Goal: Task Accomplishment & Management: Use online tool/utility

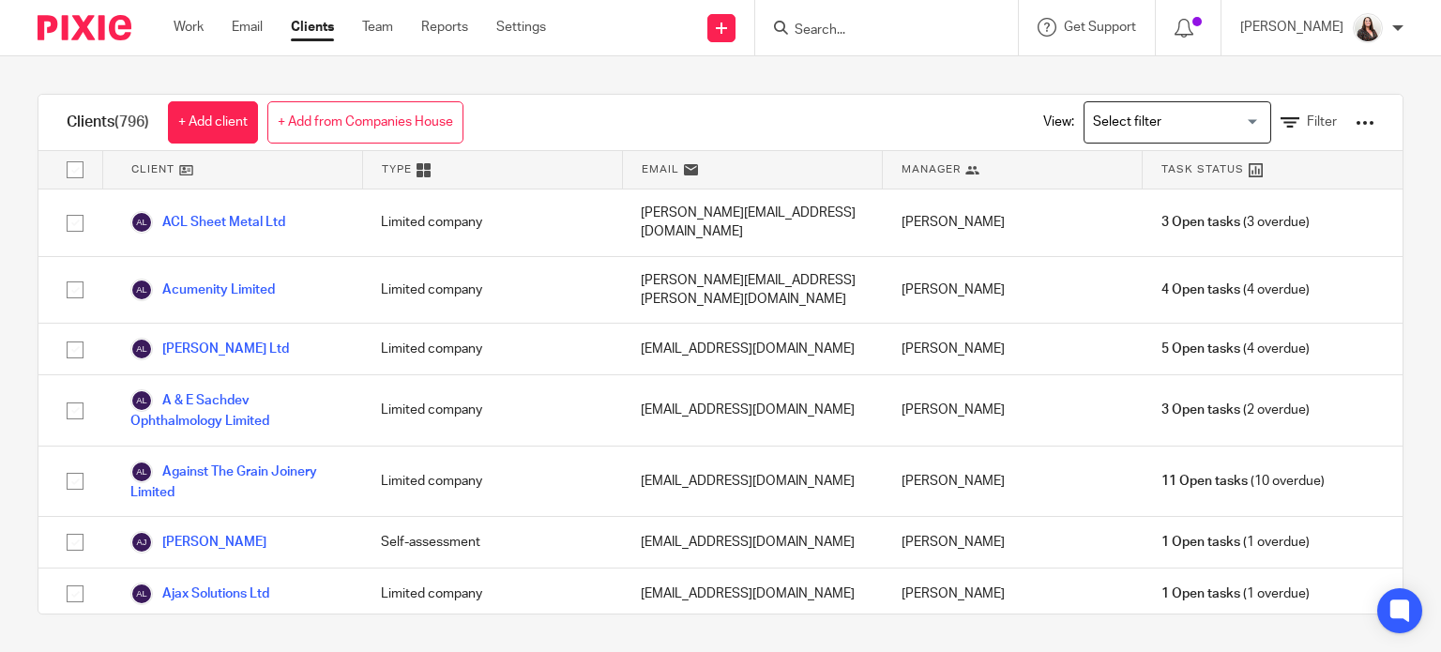
click at [887, 27] on input "Search" at bounding box center [877, 31] width 169 height 17
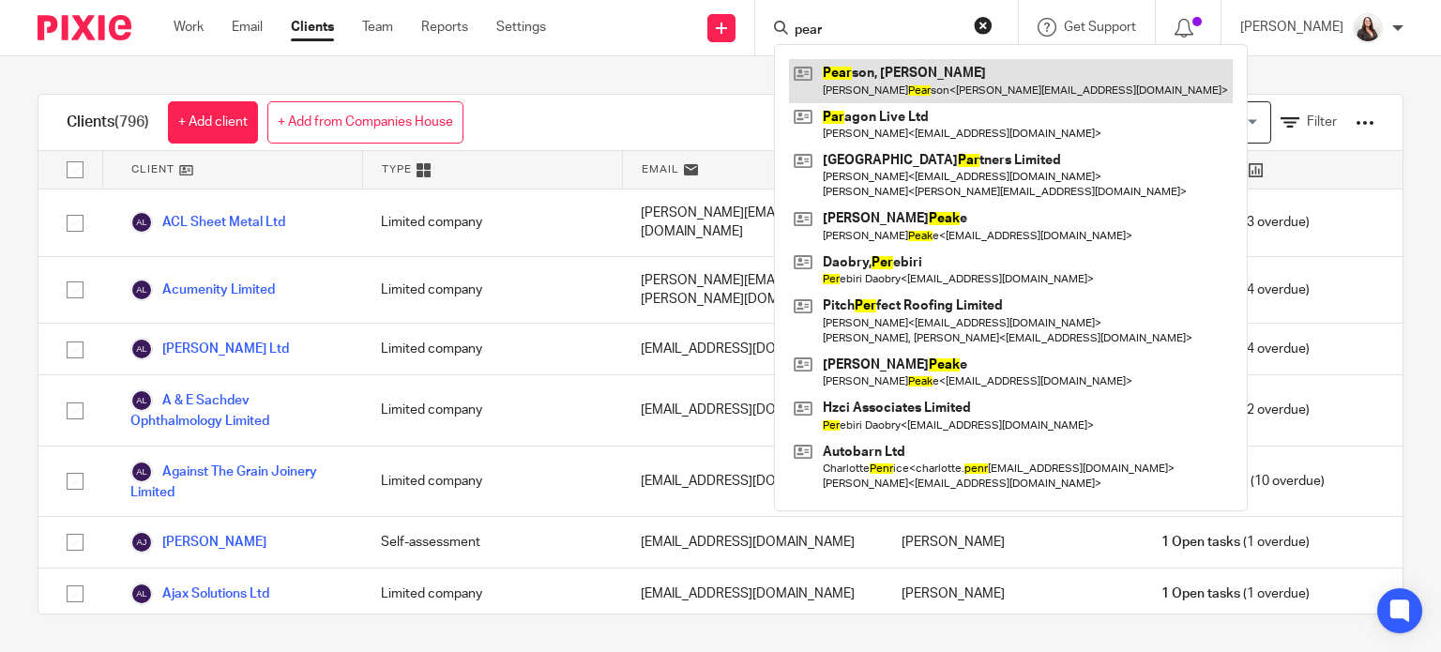
type input "pear"
click at [906, 74] on link at bounding box center [1011, 80] width 444 height 43
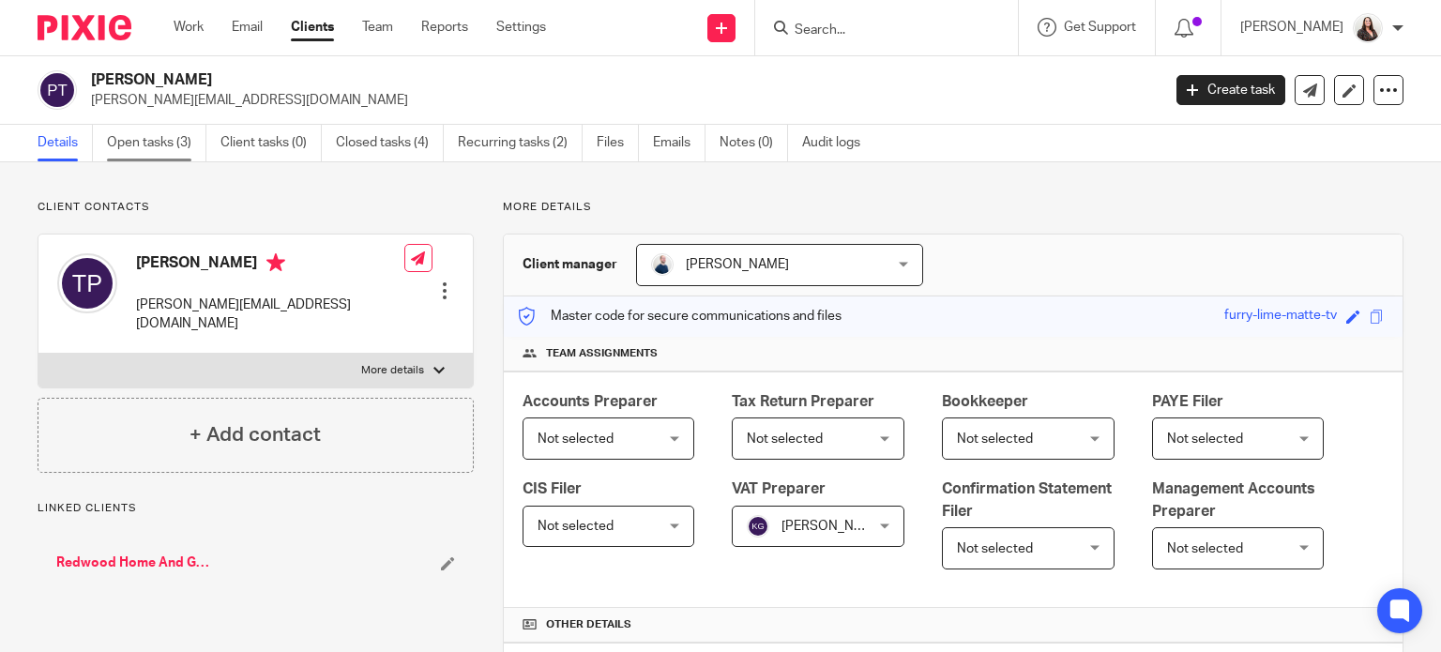
click at [149, 143] on link "Open tasks (3)" at bounding box center [156, 143] width 99 height 37
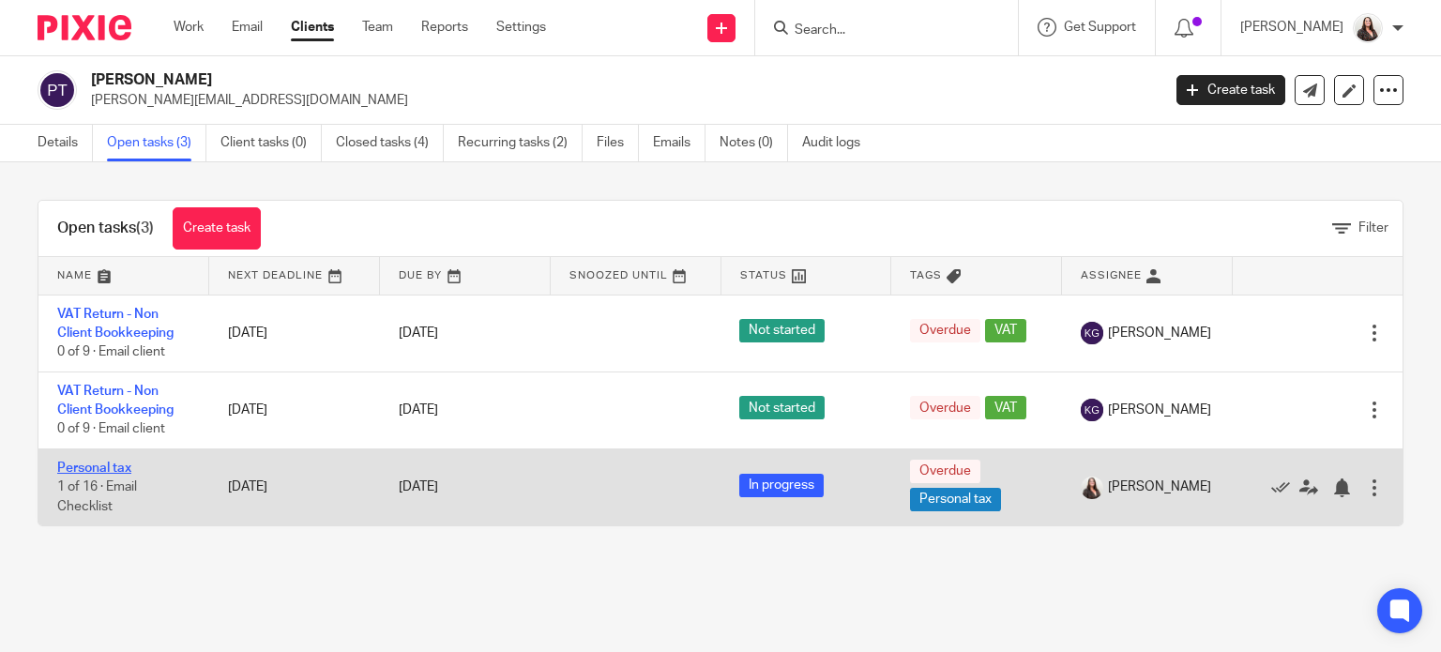
click at [74, 468] on link "Personal tax" at bounding box center [94, 468] width 74 height 13
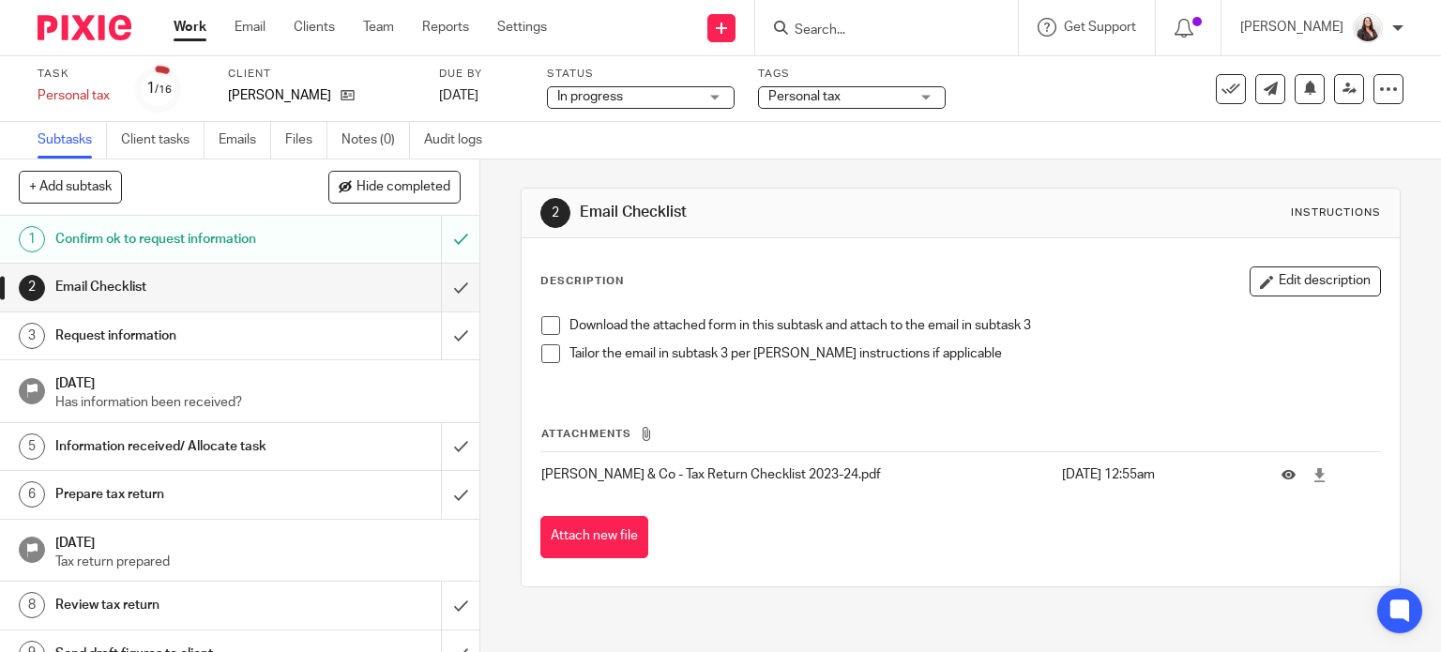
click at [548, 327] on span at bounding box center [550, 325] width 19 height 19
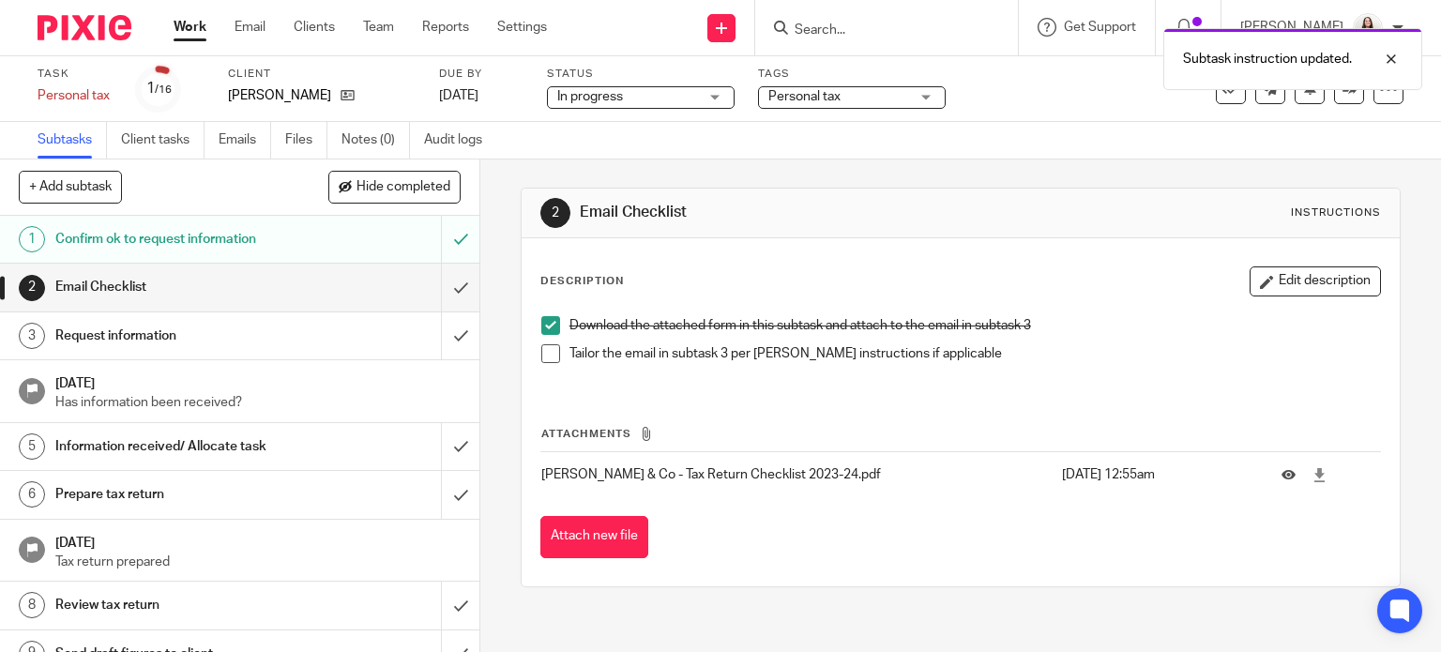
click at [548, 350] on span at bounding box center [550, 353] width 19 height 19
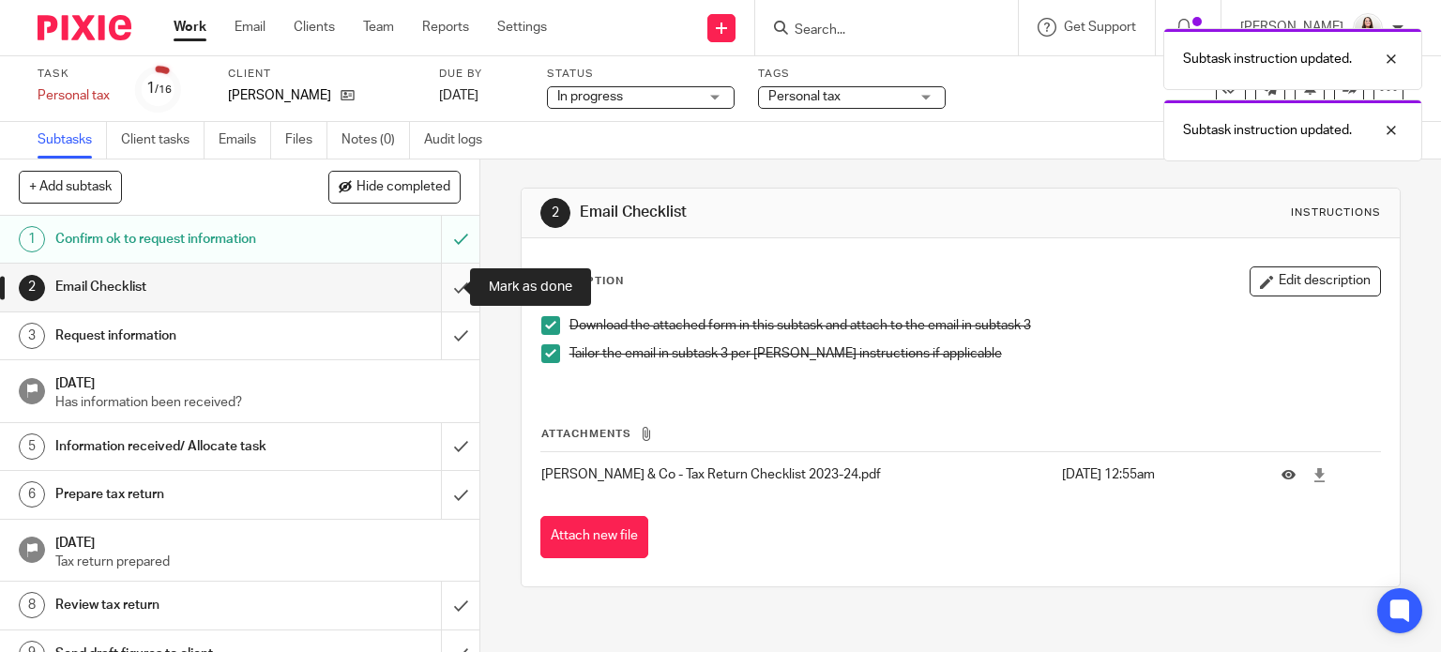
click at [439, 283] on input "submit" at bounding box center [239, 287] width 479 height 47
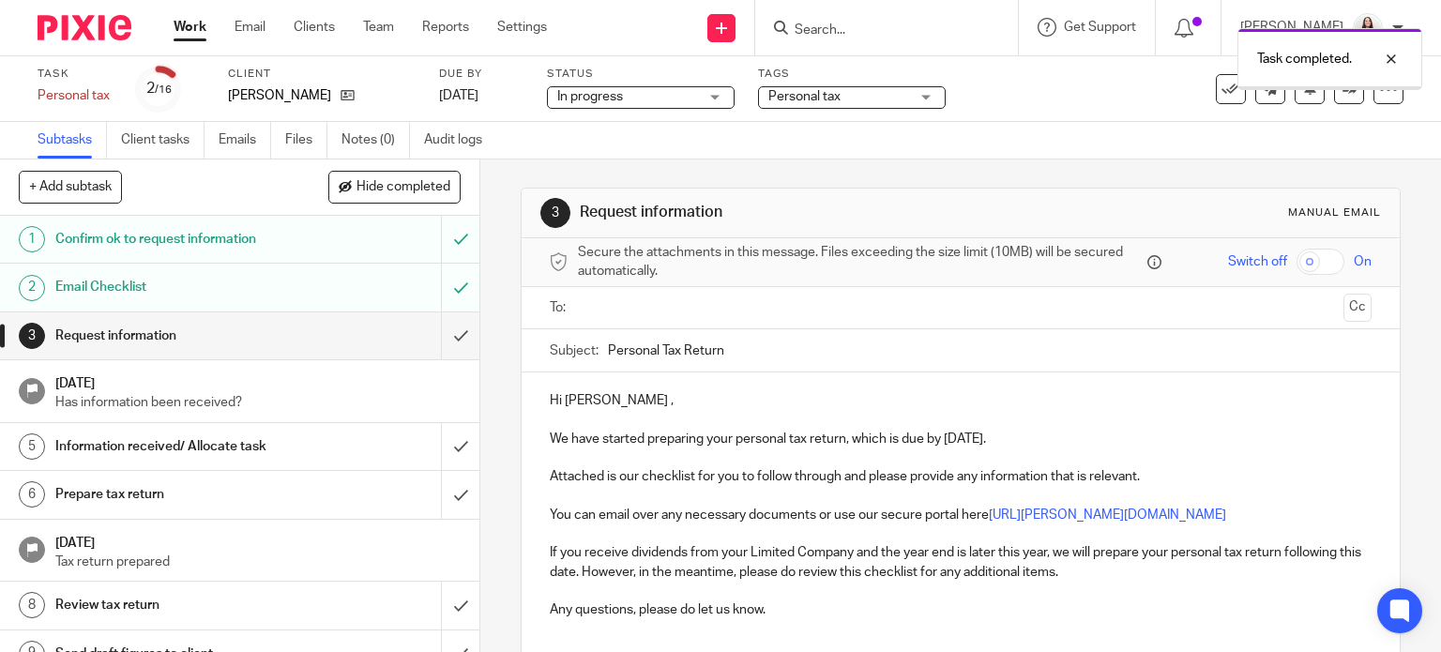
click at [432, 337] on input "submit" at bounding box center [239, 335] width 479 height 47
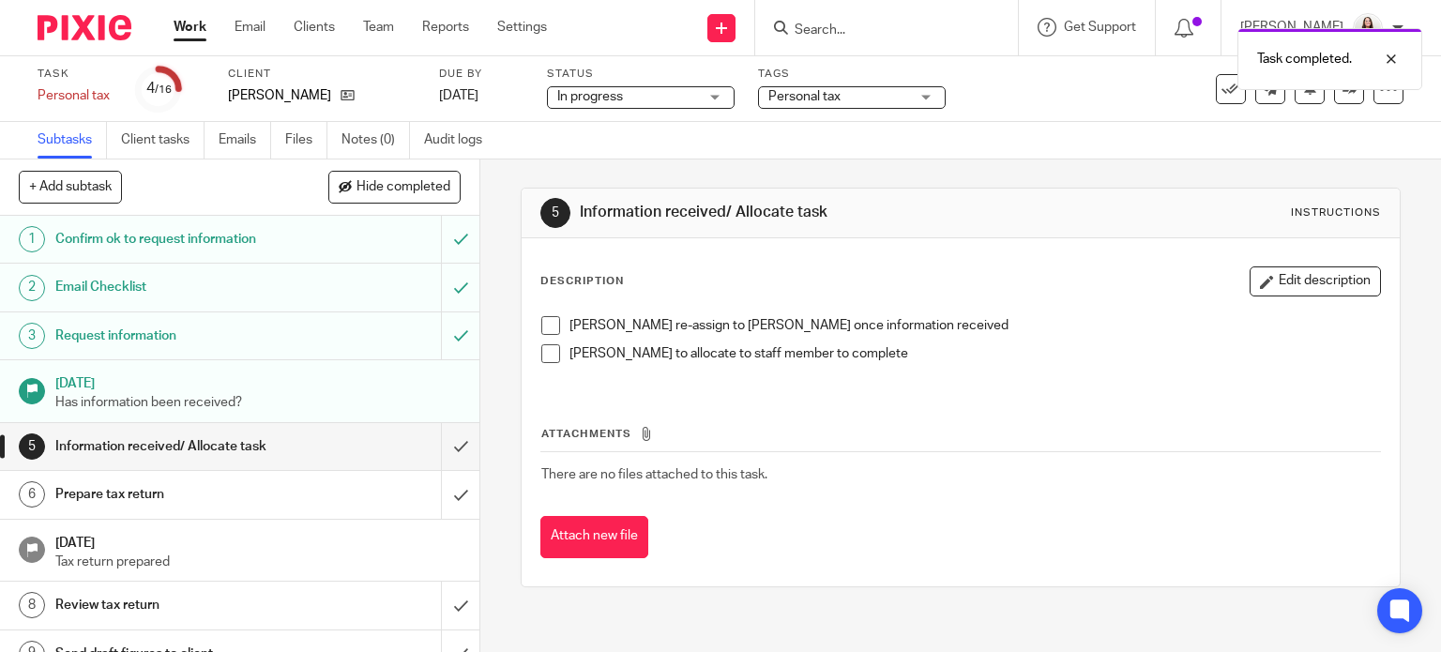
drag, startPoint x: 548, startPoint y: 324, endPoint x: 544, endPoint y: 342, distance: 18.2
click at [547, 326] on span at bounding box center [550, 325] width 19 height 19
click at [544, 357] on span at bounding box center [550, 353] width 19 height 19
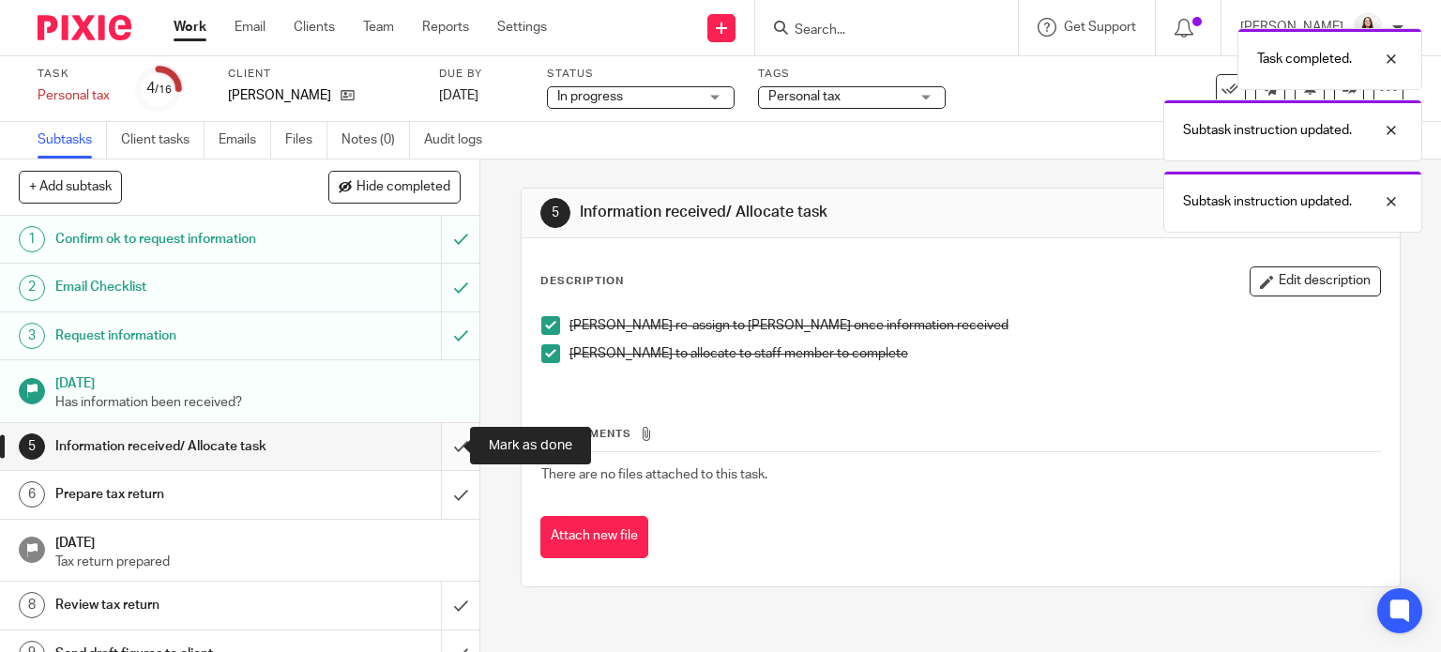
click at [447, 451] on input "submit" at bounding box center [239, 446] width 479 height 47
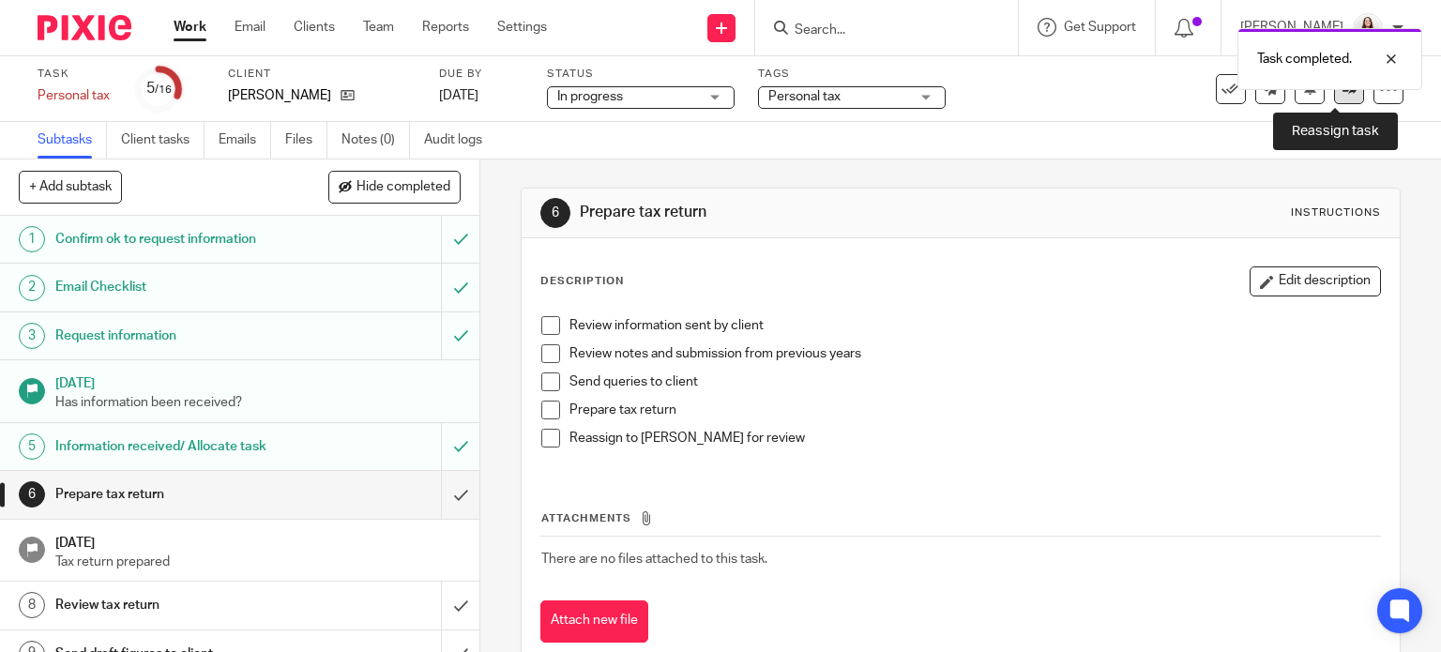
click at [1343, 94] on icon at bounding box center [1350, 89] width 14 height 14
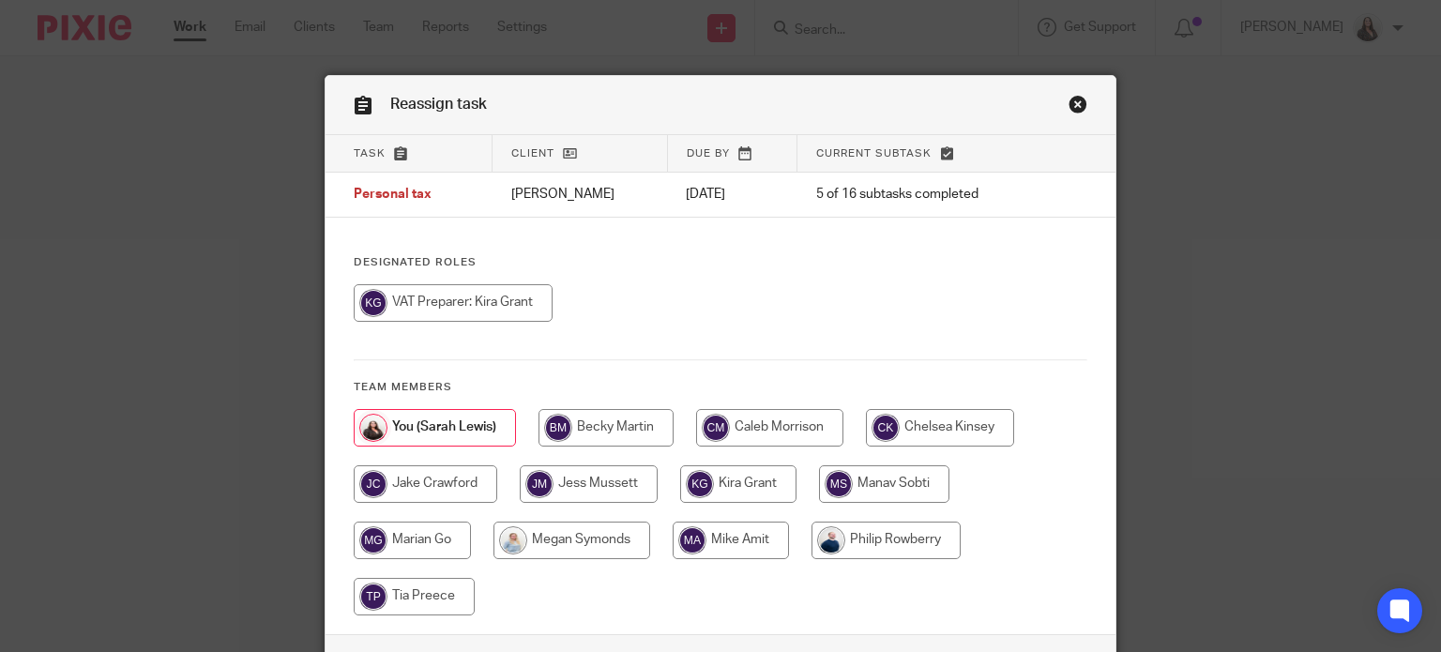
click at [750, 475] on input "radio" at bounding box center [738, 484] width 116 height 38
radio input "true"
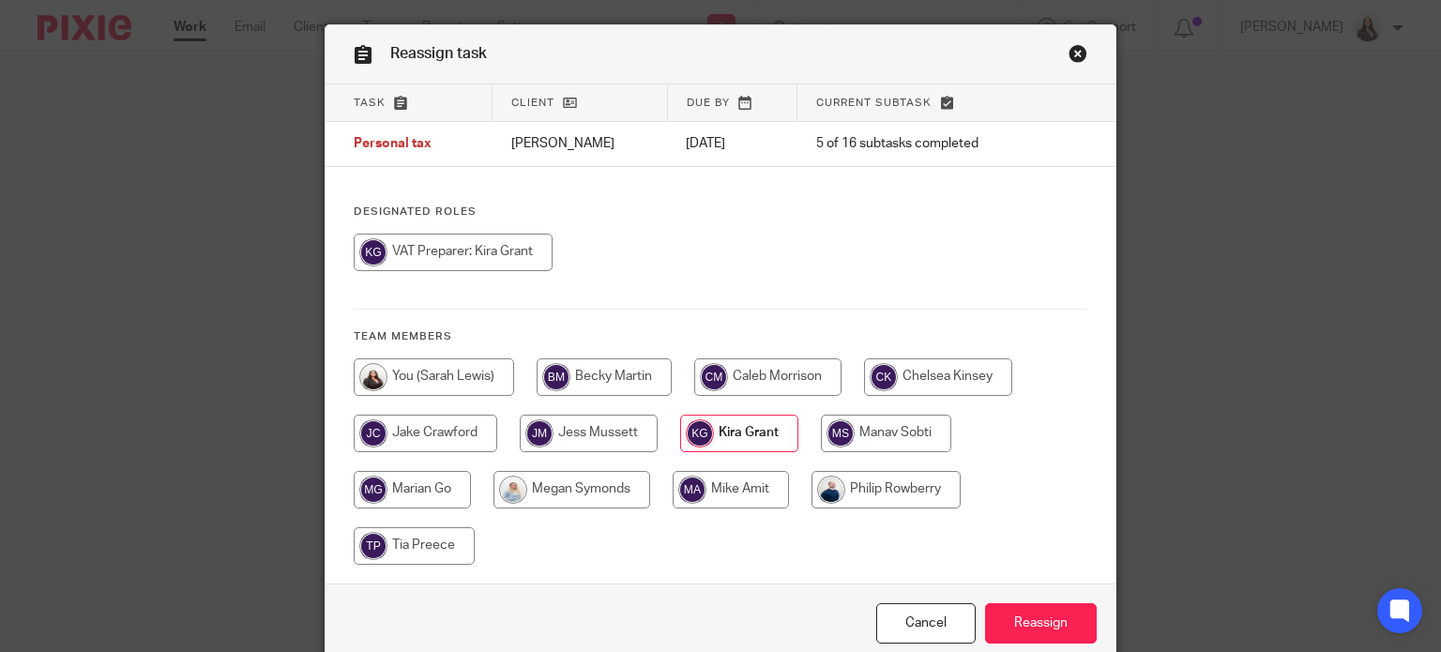
scroll to position [135, 0]
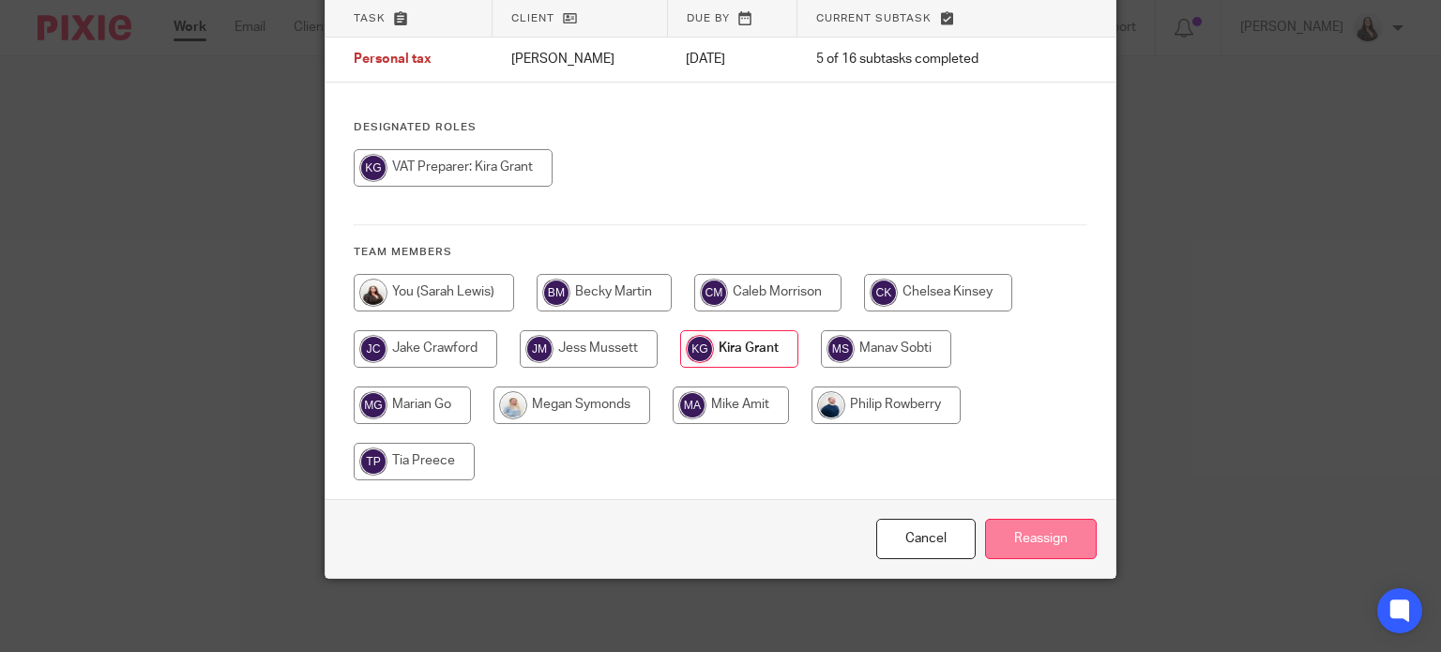
click at [1051, 531] on input "Reassign" at bounding box center [1041, 539] width 112 height 40
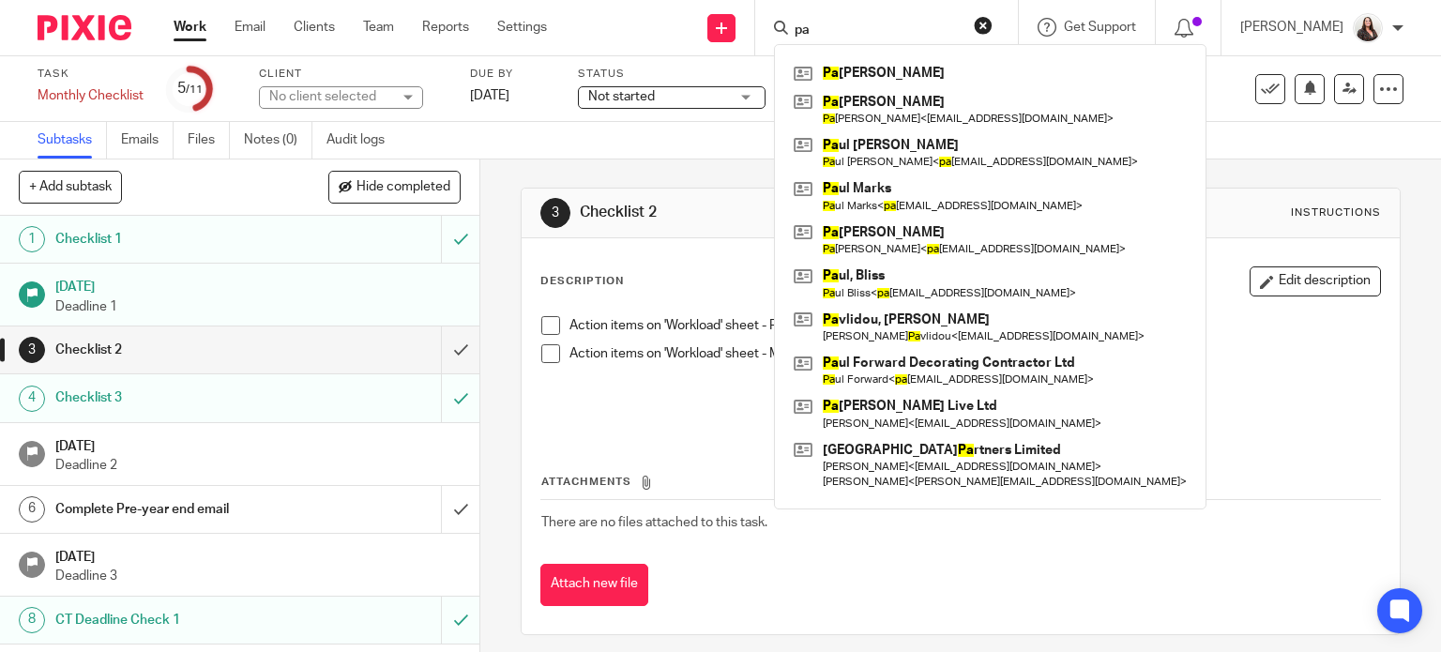
type input "p"
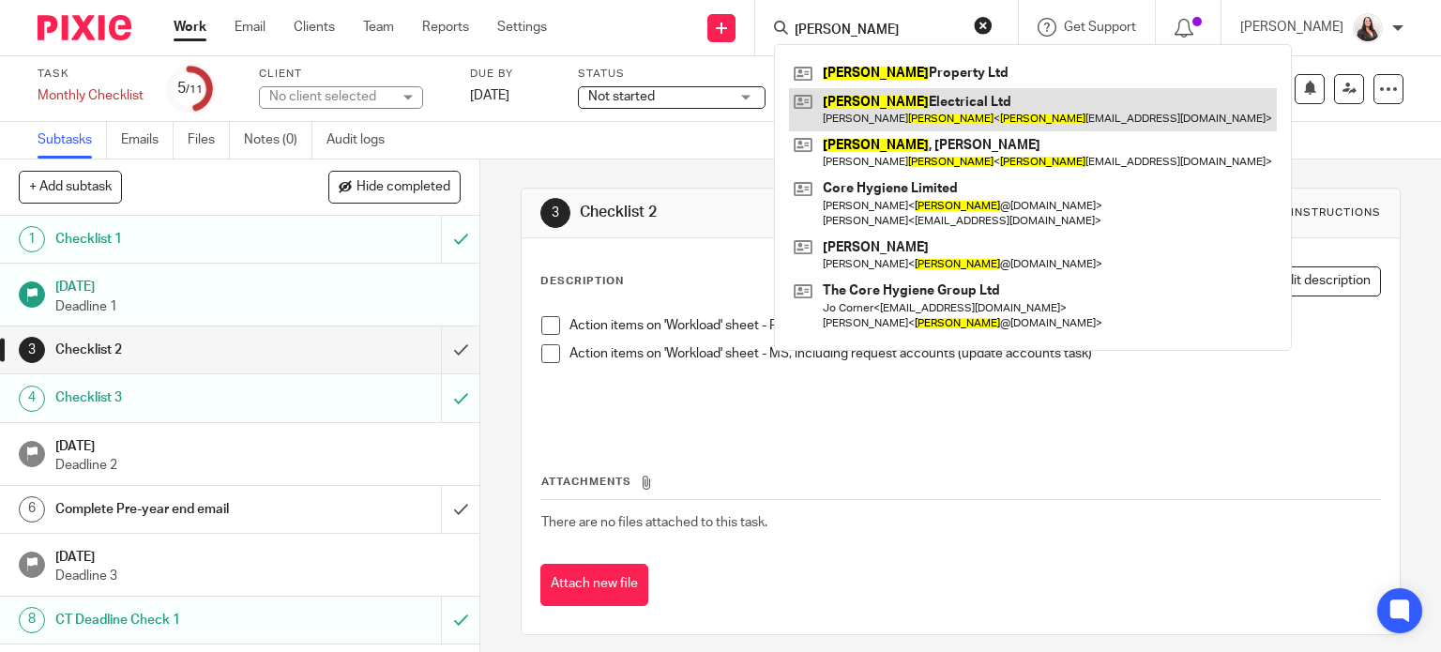
type input "denny"
click at [891, 118] on link at bounding box center [1033, 109] width 488 height 43
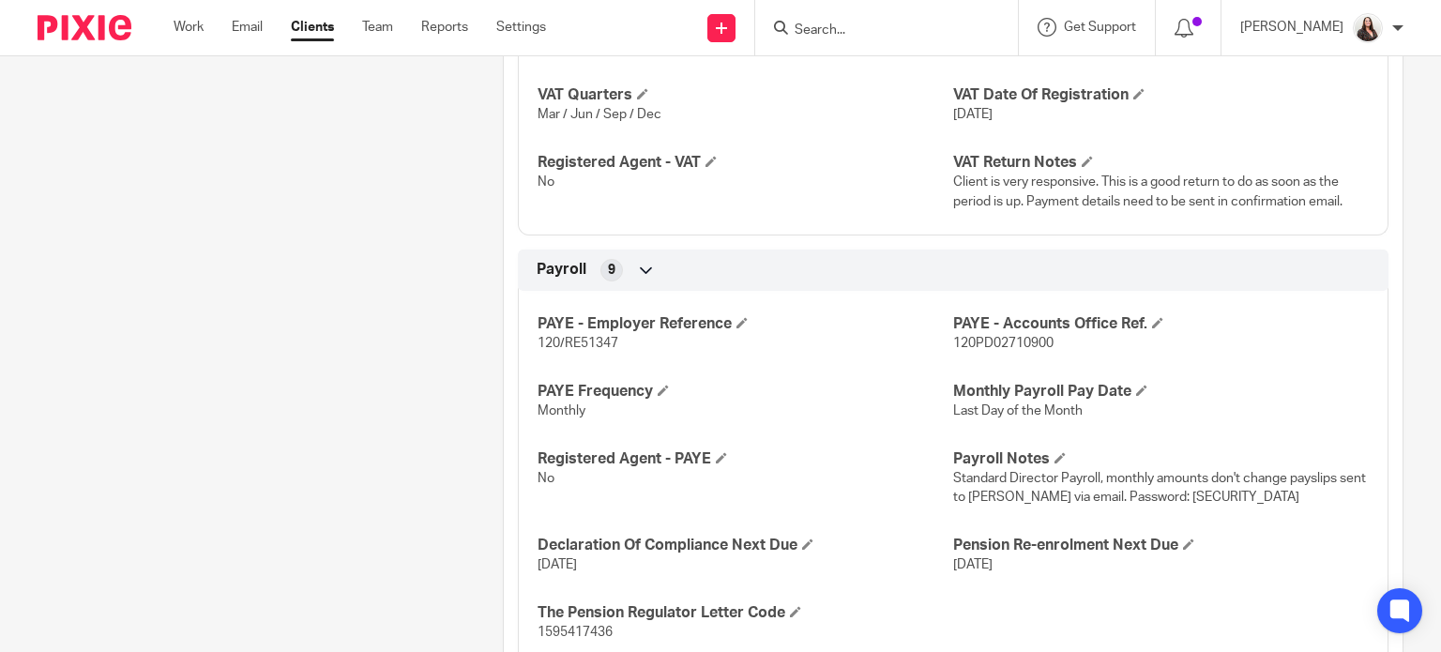
scroll to position [1783, 0]
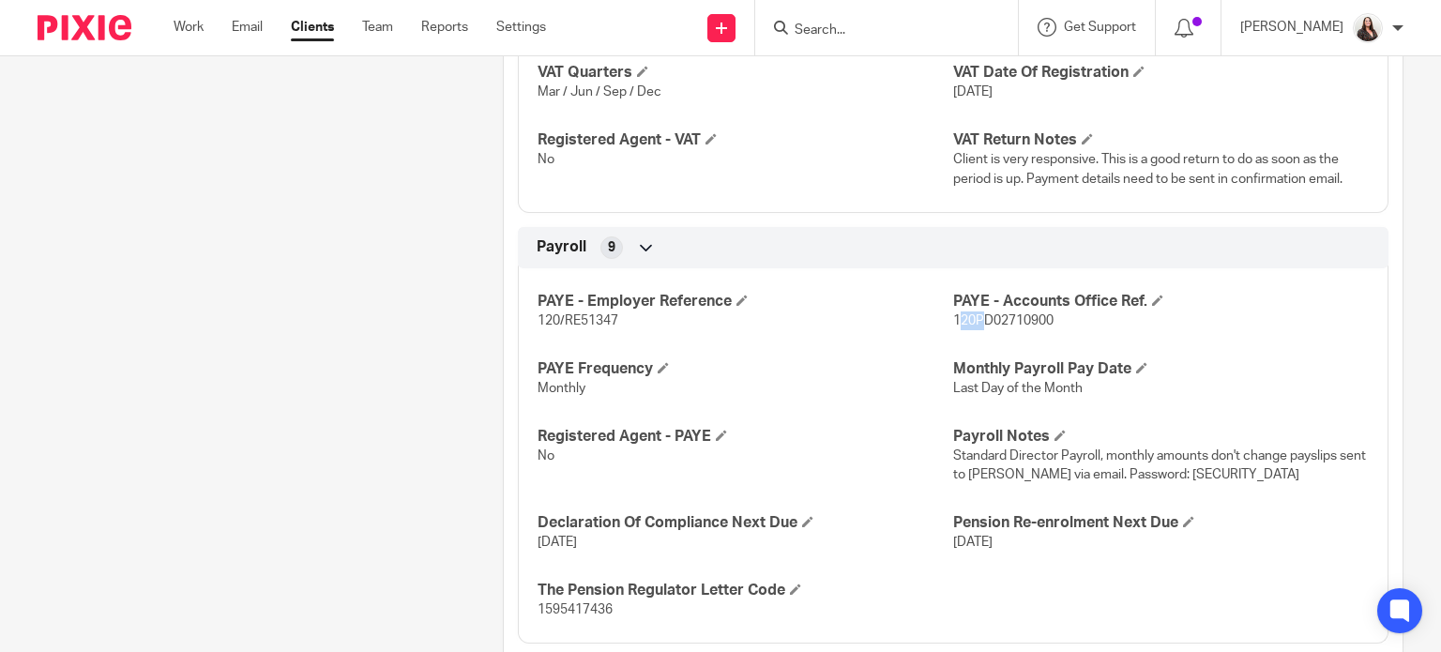
drag, startPoint x: 948, startPoint y: 318, endPoint x: 972, endPoint y: 318, distance: 24.4
click at [972, 318] on span "120PD02710900" at bounding box center [1003, 320] width 100 height 13
drag, startPoint x: 942, startPoint y: 316, endPoint x: 968, endPoint y: 320, distance: 26.5
click at [968, 320] on div "PAYE - Employer Reference 120/RE51347 PAYE - Accounts Office Ref. 120PD02710900…" at bounding box center [953, 448] width 871 height 389
click at [891, 327] on p "120/RE51347" at bounding box center [746, 321] width 416 height 19
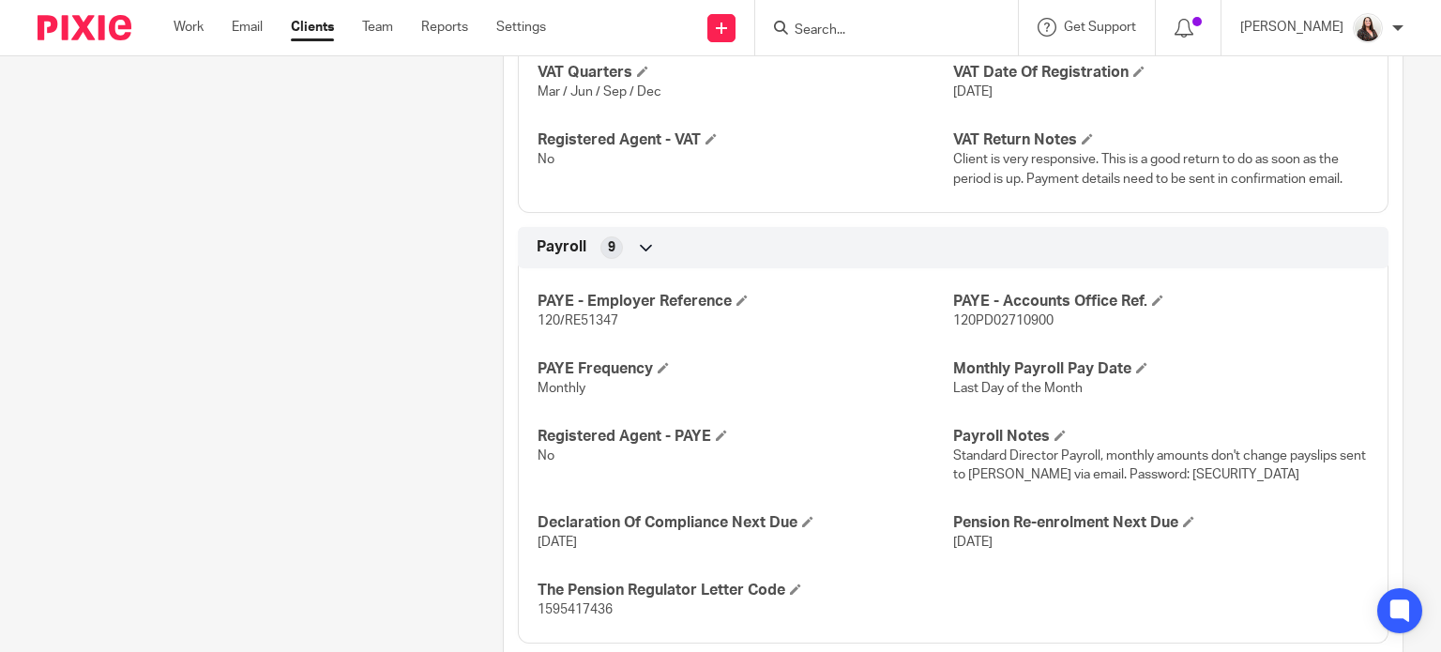
click at [939, 347] on div "PAYE - Employer Reference 120/RE51347 PAYE - Accounts Office Ref. 120PD02710900…" at bounding box center [953, 448] width 871 height 389
drag, startPoint x: 946, startPoint y: 315, endPoint x: 1038, endPoint y: 318, distance: 92.0
click at [1047, 316] on p "120PD02710900" at bounding box center [1161, 321] width 416 height 19
copy span "120PD02710900"
click at [897, 32] on input "Search" at bounding box center [877, 31] width 169 height 17
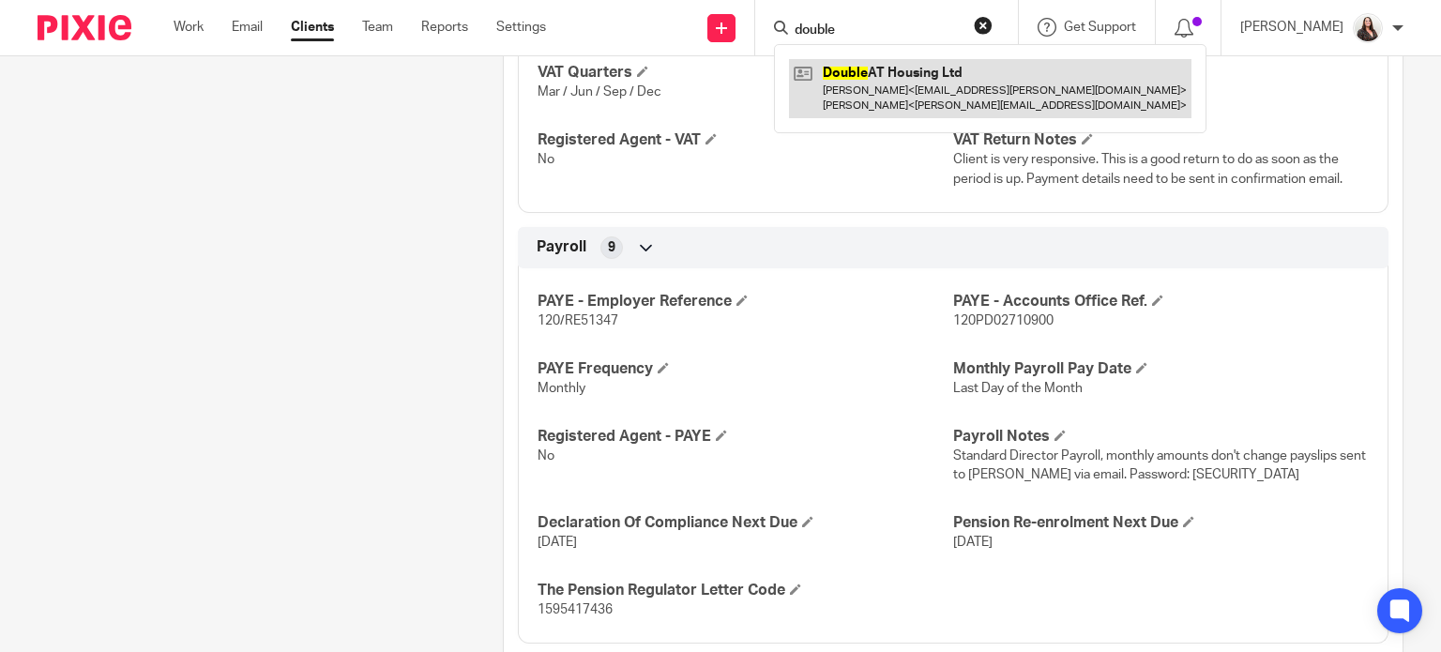
type input "double"
click at [932, 82] on link at bounding box center [990, 88] width 403 height 58
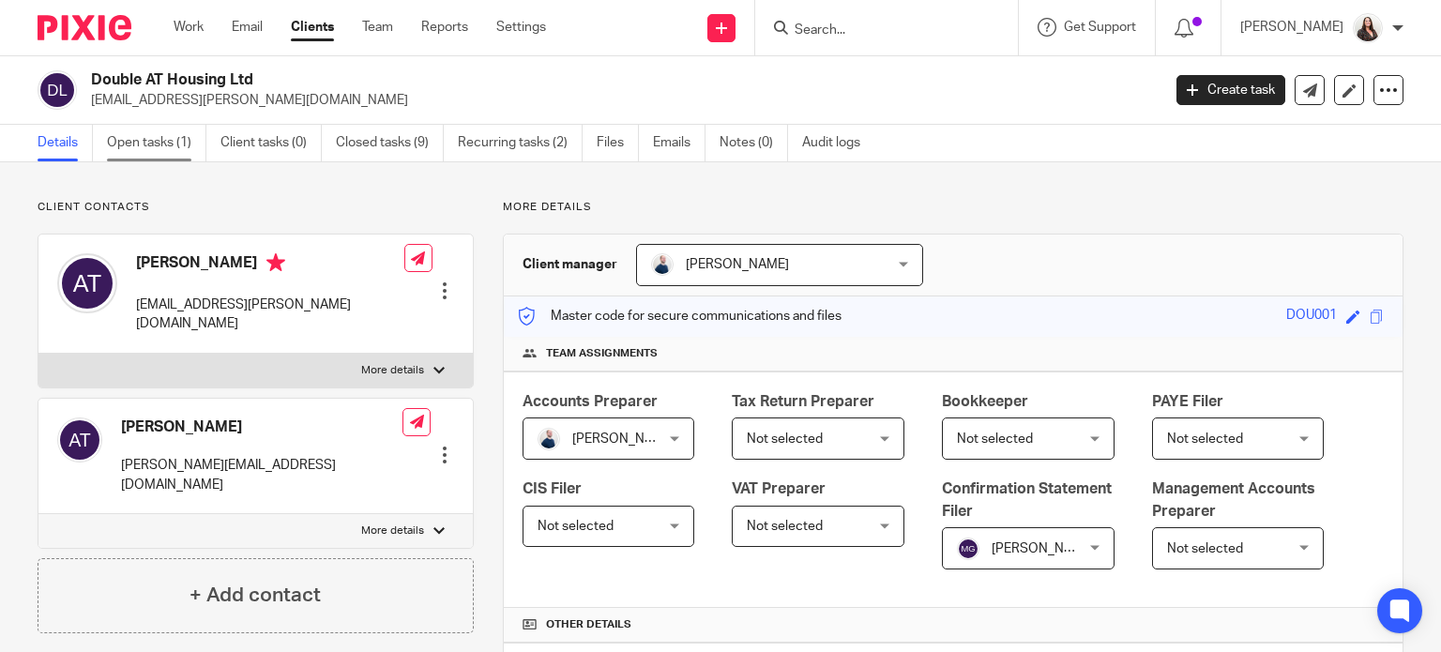
click at [154, 144] on link "Open tasks (1)" at bounding box center [156, 143] width 99 height 37
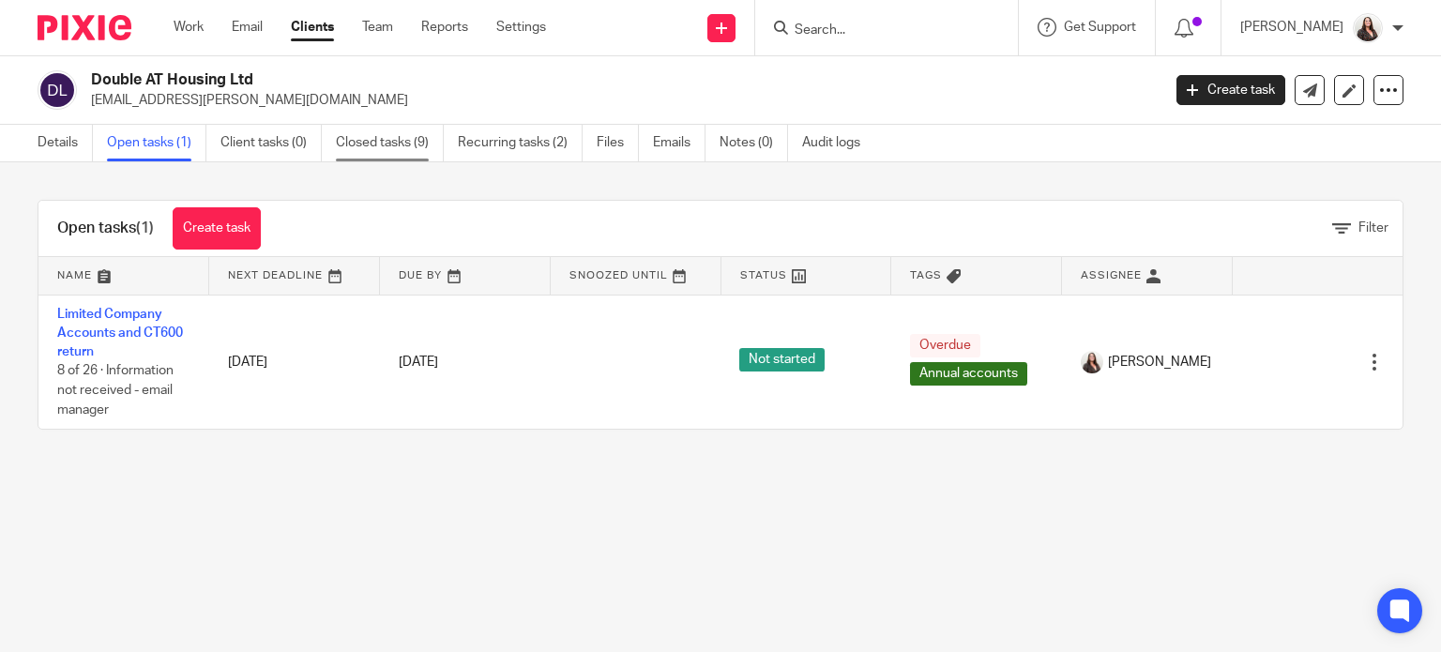
click at [353, 139] on link "Closed tasks (9)" at bounding box center [390, 143] width 108 height 37
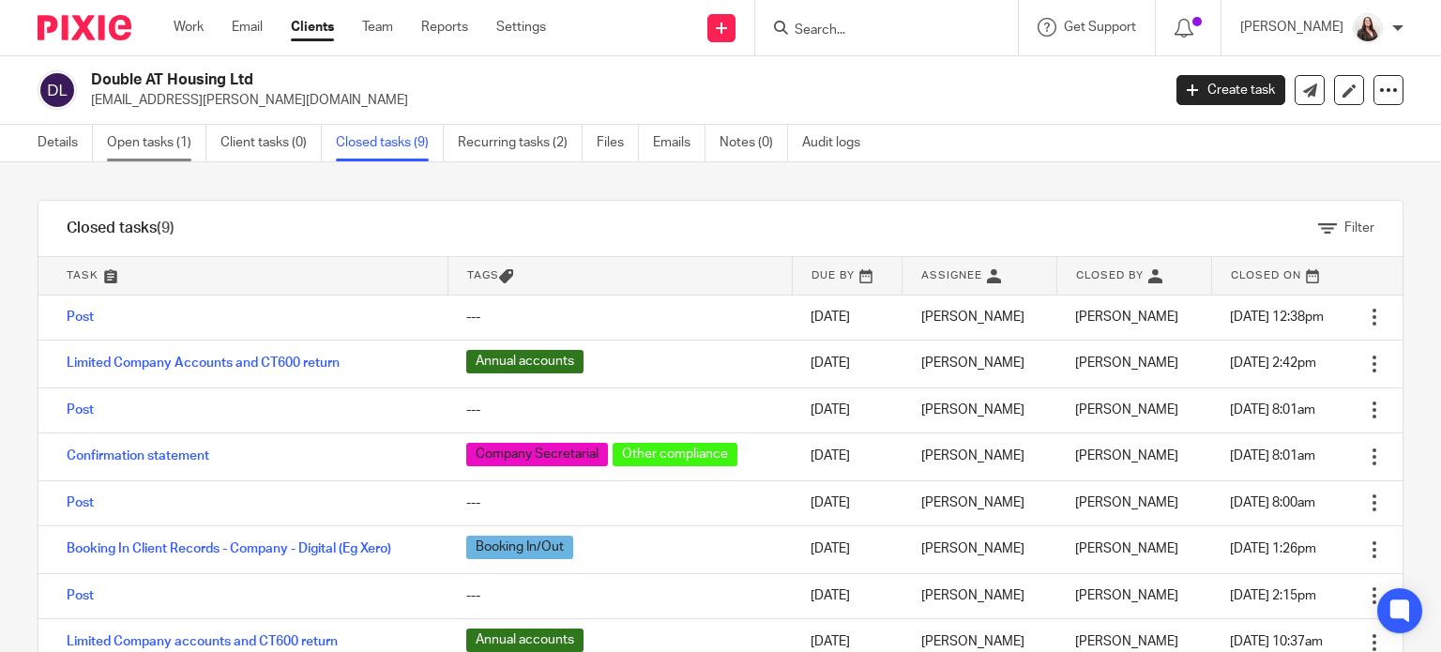
click at [143, 138] on link "Open tasks (1)" at bounding box center [156, 143] width 99 height 37
